Goal: Navigation & Orientation: Find specific page/section

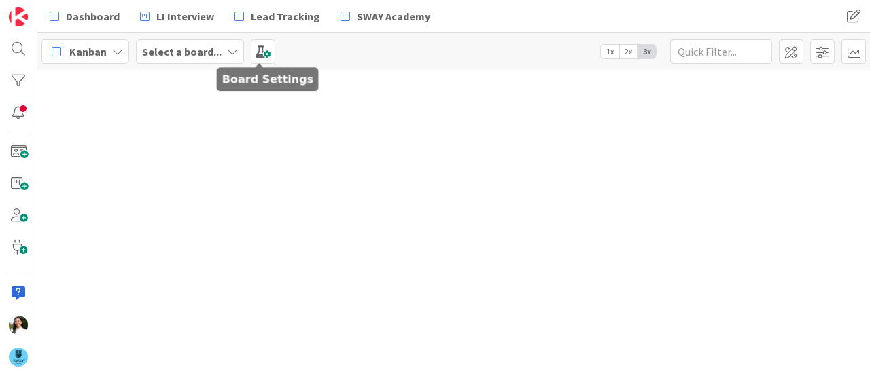
click at [211, 52] on b "Select a board..." at bounding box center [181, 52] width 79 height 14
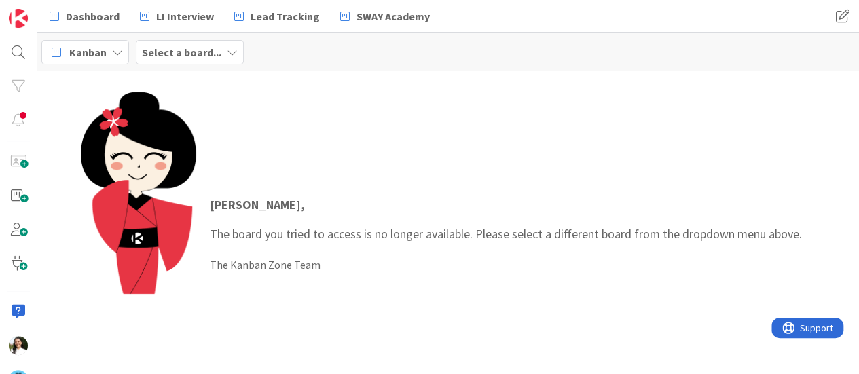
drag, startPoint x: 207, startPoint y: 200, endPoint x: 217, endPoint y: 47, distance: 153.2
click at [217, 47] on div "Kanban Select a board... [PERSON_NAME] , The board you tried to access is no lo…" at bounding box center [448, 215] width 822 height 365
click at [217, 47] on b "Select a board..." at bounding box center [181, 53] width 79 height 14
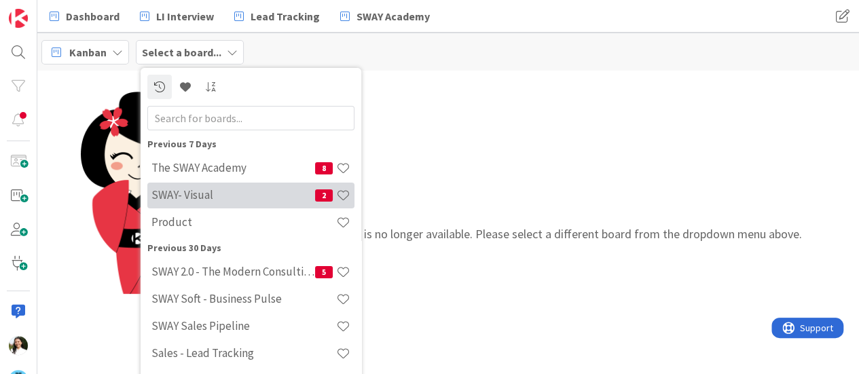
click at [205, 192] on h4 "SWAY- Visual" at bounding box center [233, 195] width 164 height 14
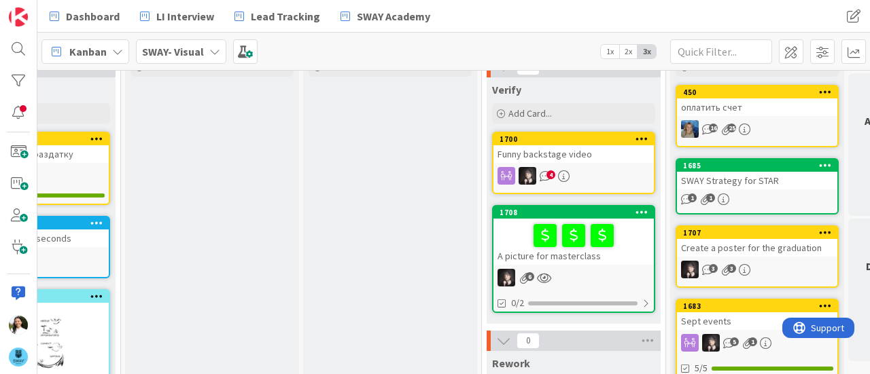
scroll to position [67, 106]
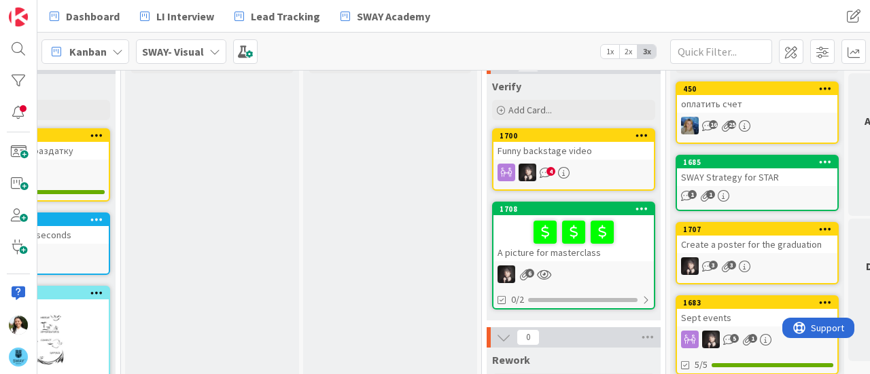
click at [634, 240] on div at bounding box center [573, 232] width 152 height 29
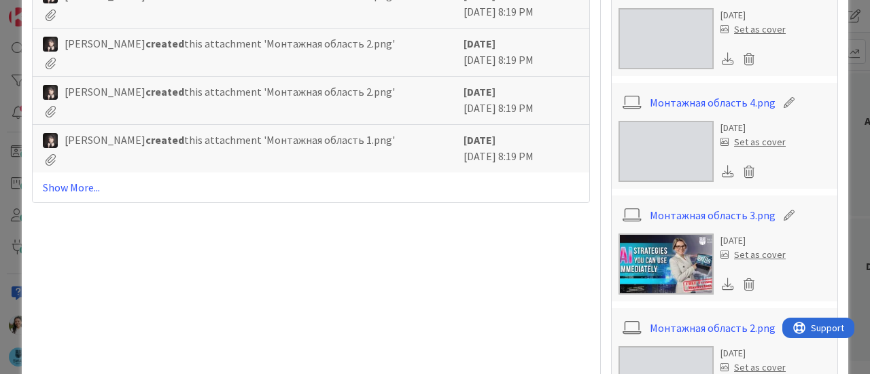
scroll to position [655, 0]
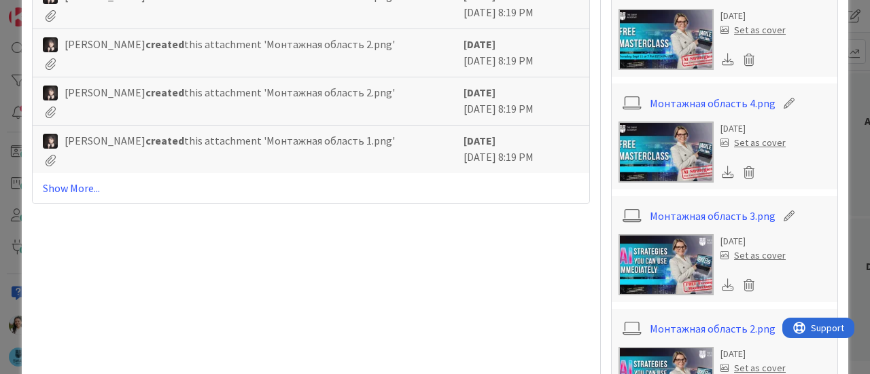
click at [721, 284] on icon at bounding box center [727, 285] width 12 height 12
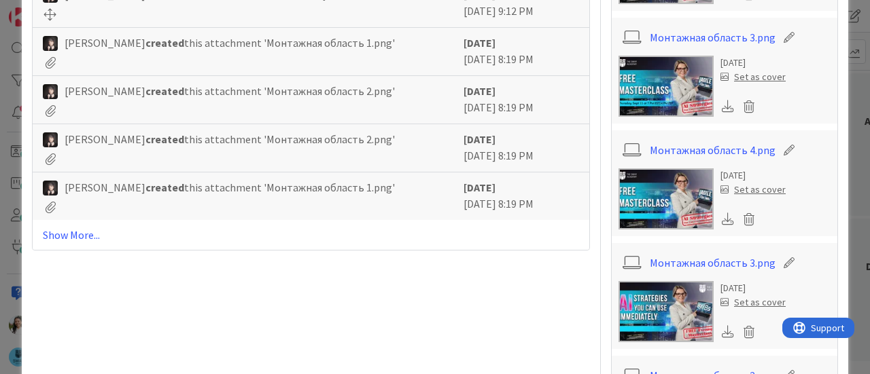
scroll to position [607, 0]
click at [721, 220] on icon at bounding box center [727, 219] width 12 height 12
